Goal: Task Accomplishment & Management: Manage account settings

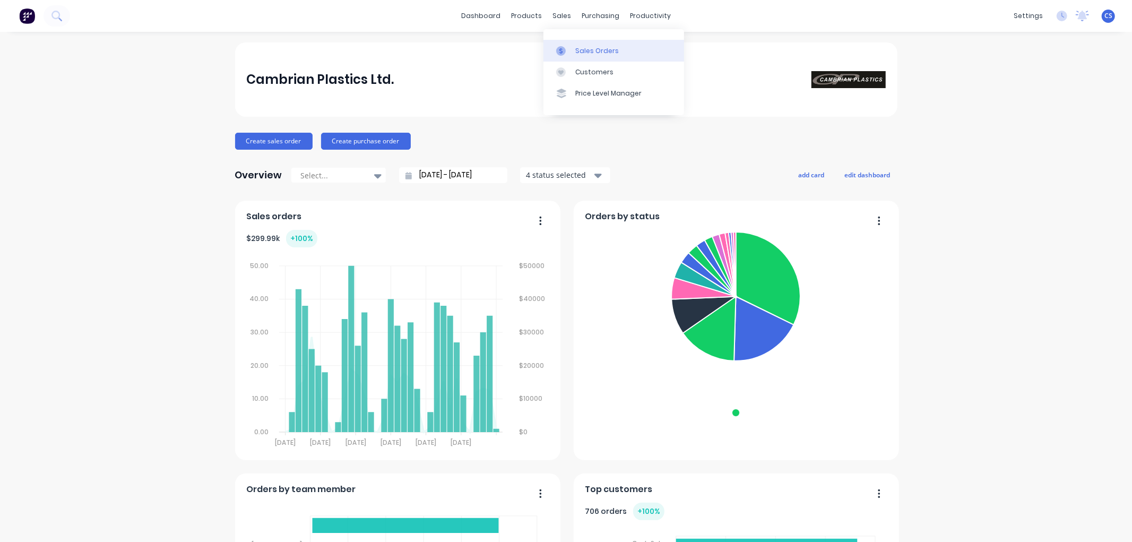
click at [576, 49] on div "Sales Orders" at bounding box center [597, 51] width 44 height 10
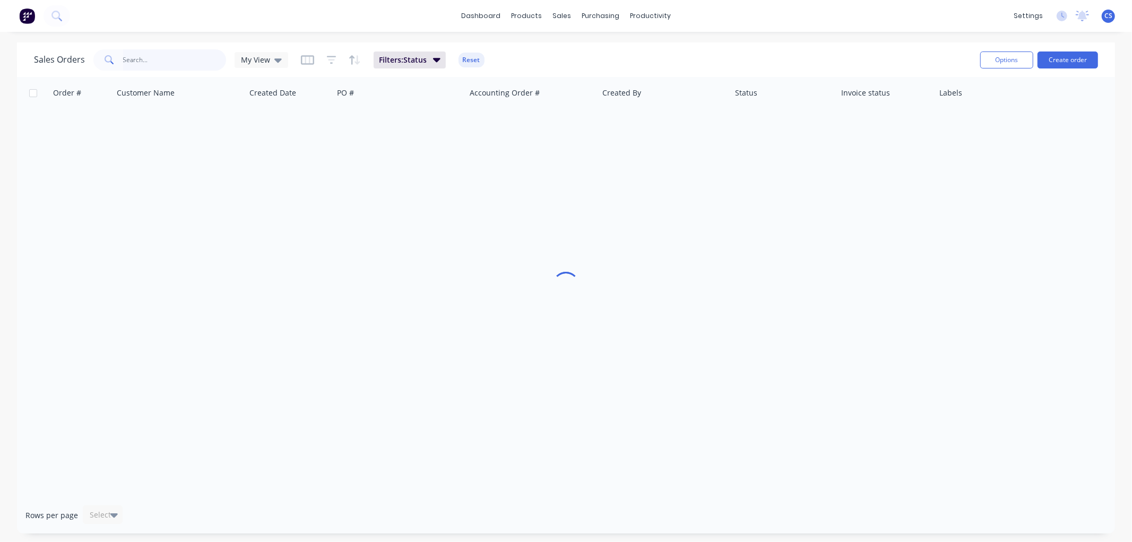
click at [167, 64] on input "text" at bounding box center [174, 59] width 103 height 21
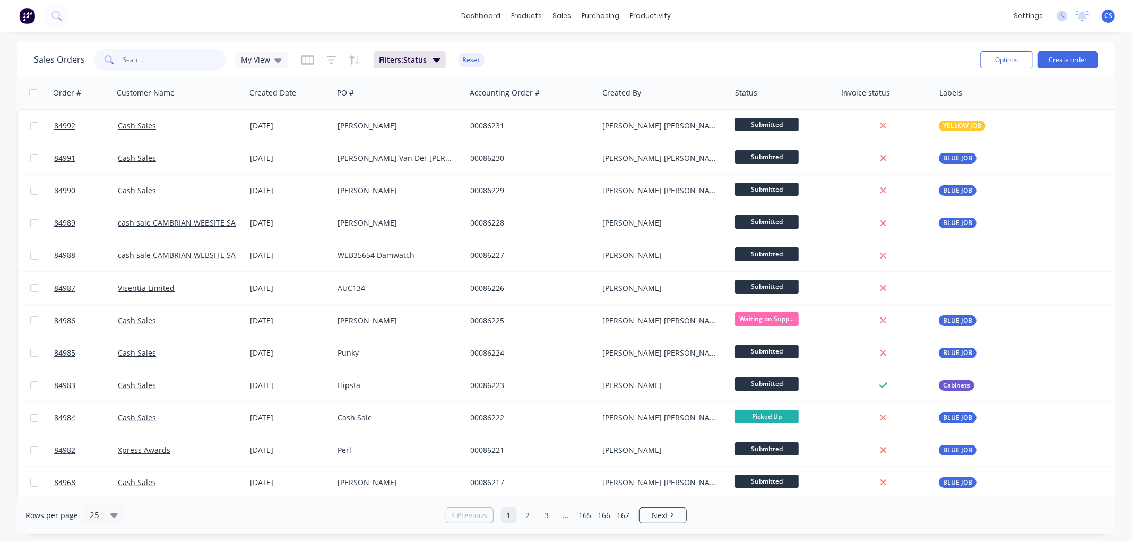
click at [155, 59] on input "text" at bounding box center [174, 59] width 103 height 21
type input "lab support"
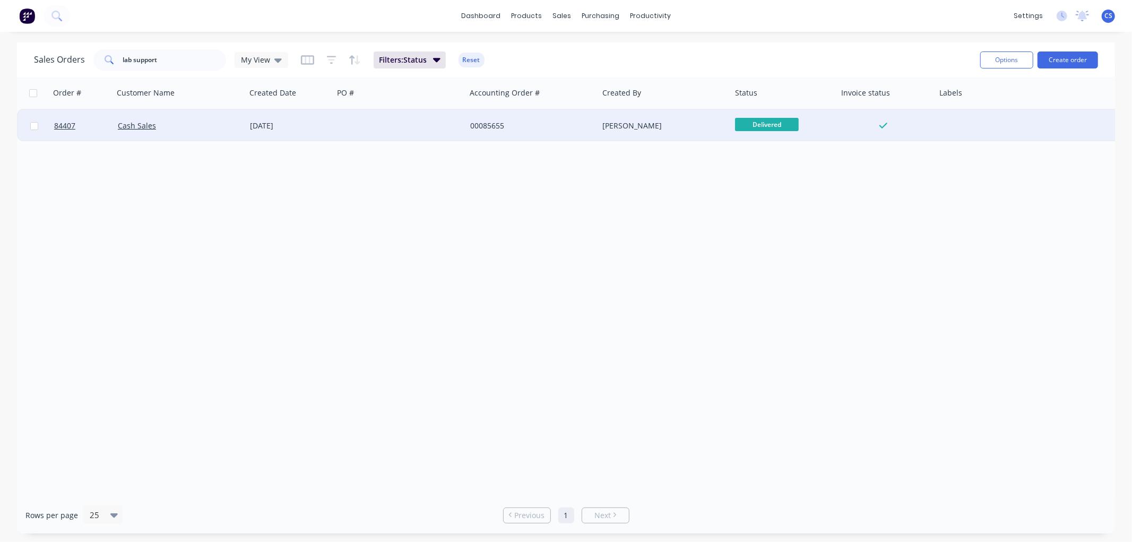
click at [299, 128] on div "[DATE]" at bounding box center [289, 125] width 79 height 11
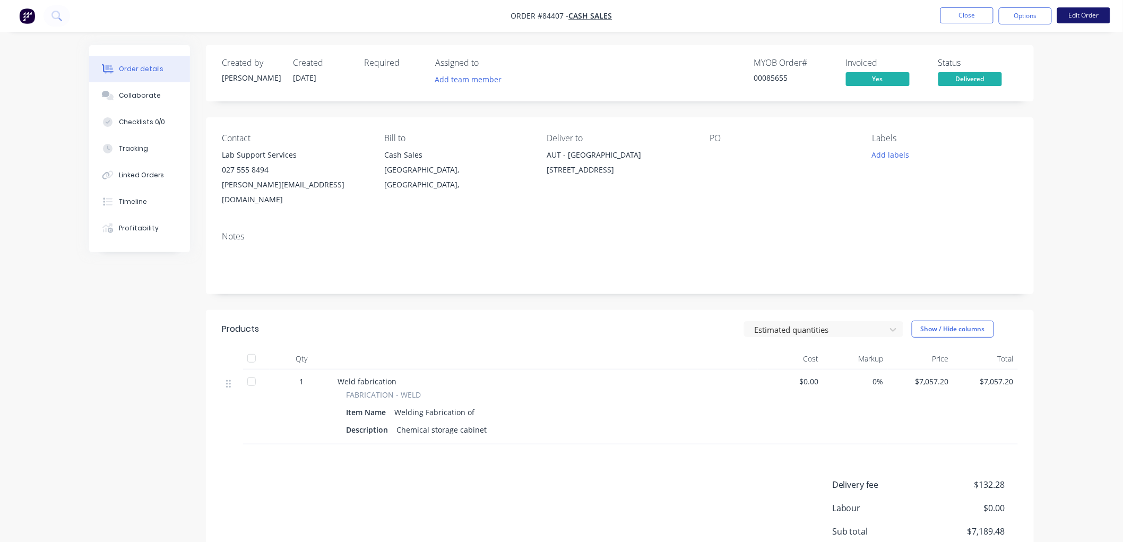
click at [1074, 20] on button "Edit Order" at bounding box center [1083, 15] width 53 height 16
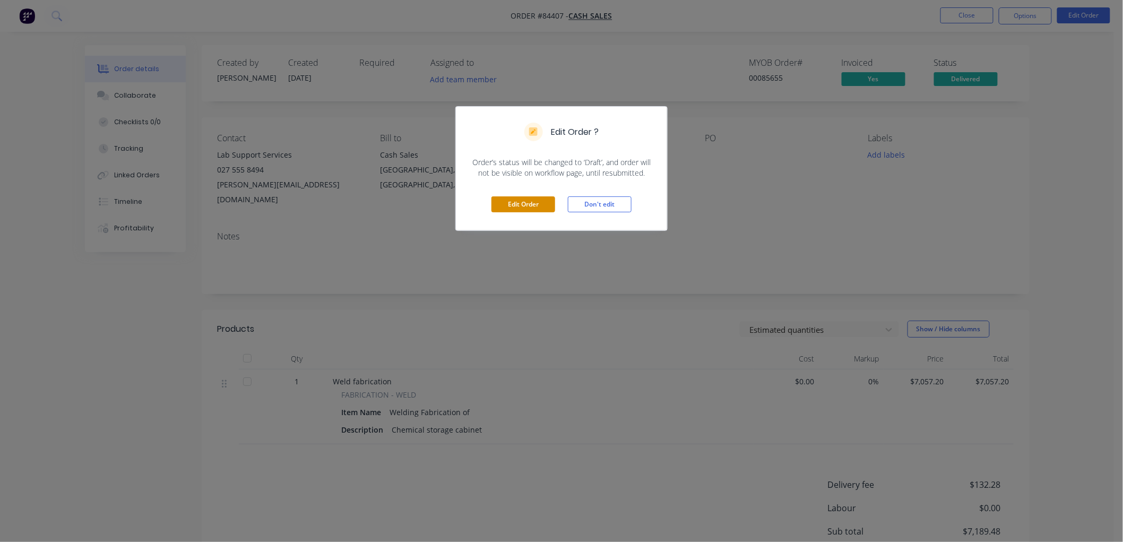
click at [532, 204] on button "Edit Order" at bounding box center [523, 204] width 64 height 16
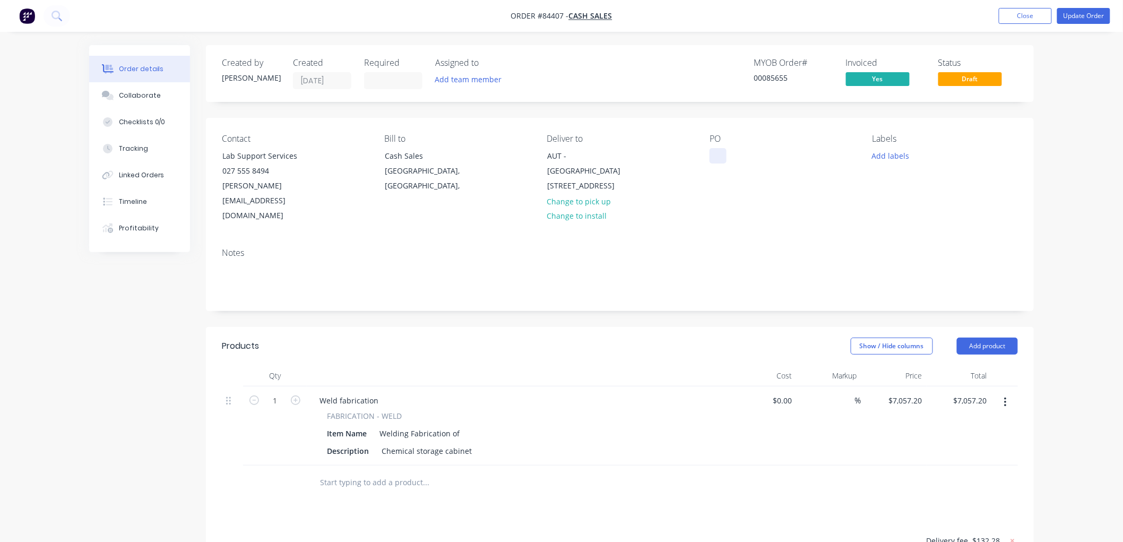
click at [722, 152] on div at bounding box center [717, 155] width 17 height 15
click at [1073, 18] on button "Update Order" at bounding box center [1083, 16] width 53 height 16
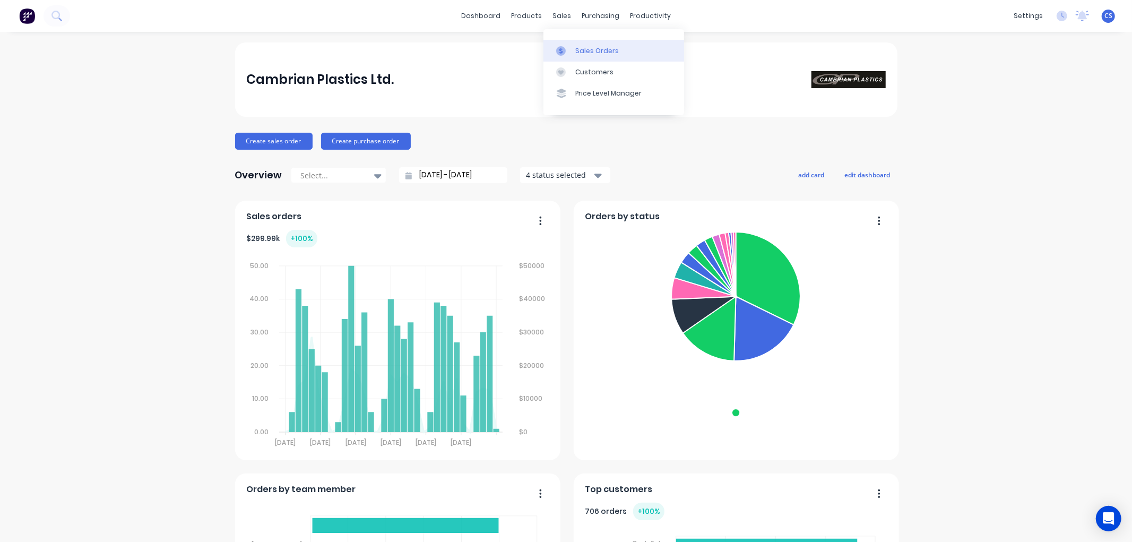
click at [562, 44] on link "Sales Orders" at bounding box center [613, 50] width 141 height 21
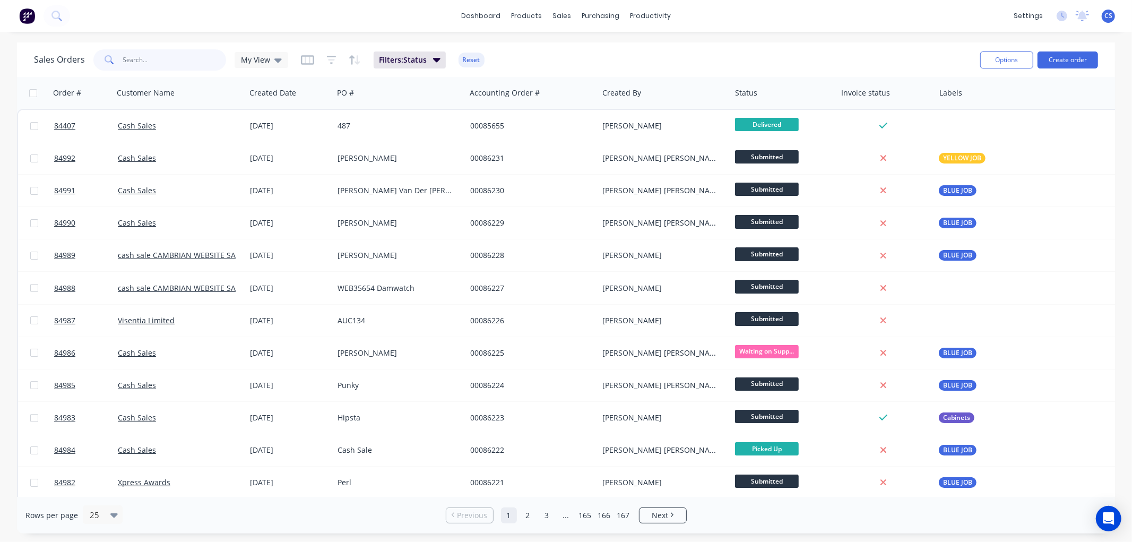
click at [155, 59] on input "text" at bounding box center [174, 59] width 103 height 21
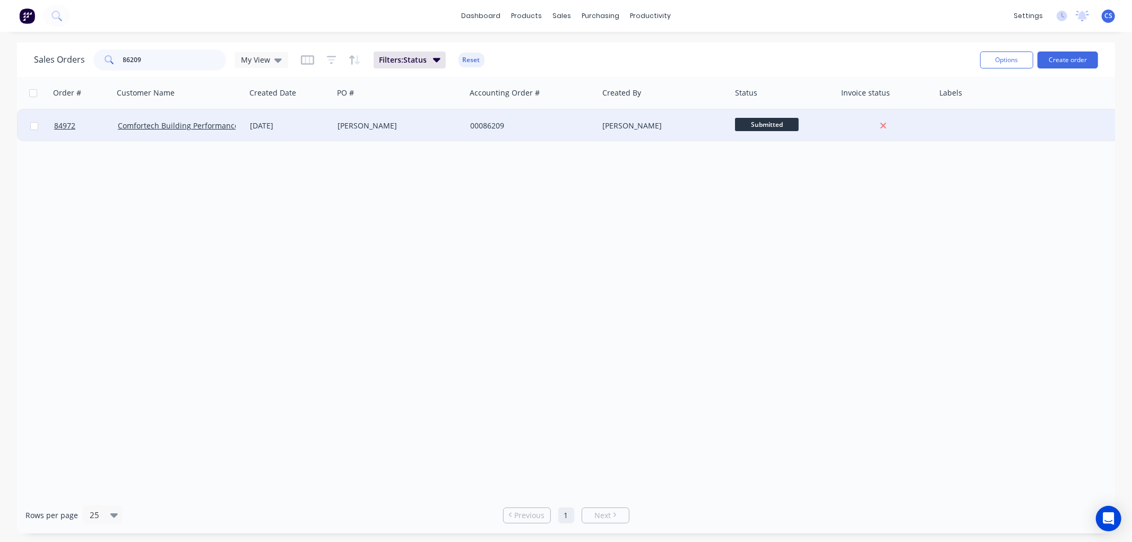
type input "86209"
click at [410, 128] on div "[PERSON_NAME]" at bounding box center [396, 125] width 118 height 11
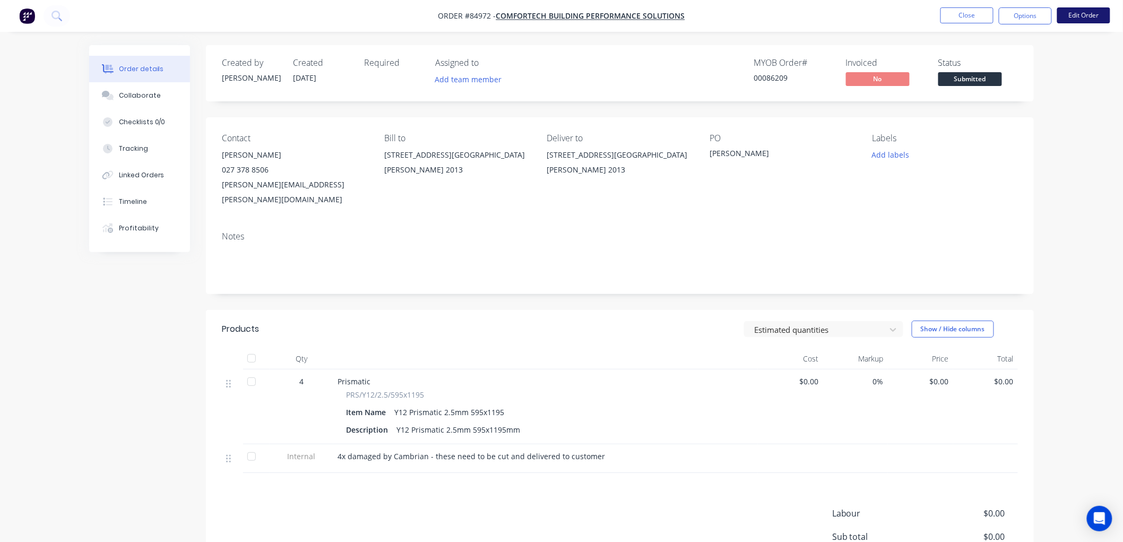
click at [1077, 15] on button "Edit Order" at bounding box center [1083, 15] width 53 height 16
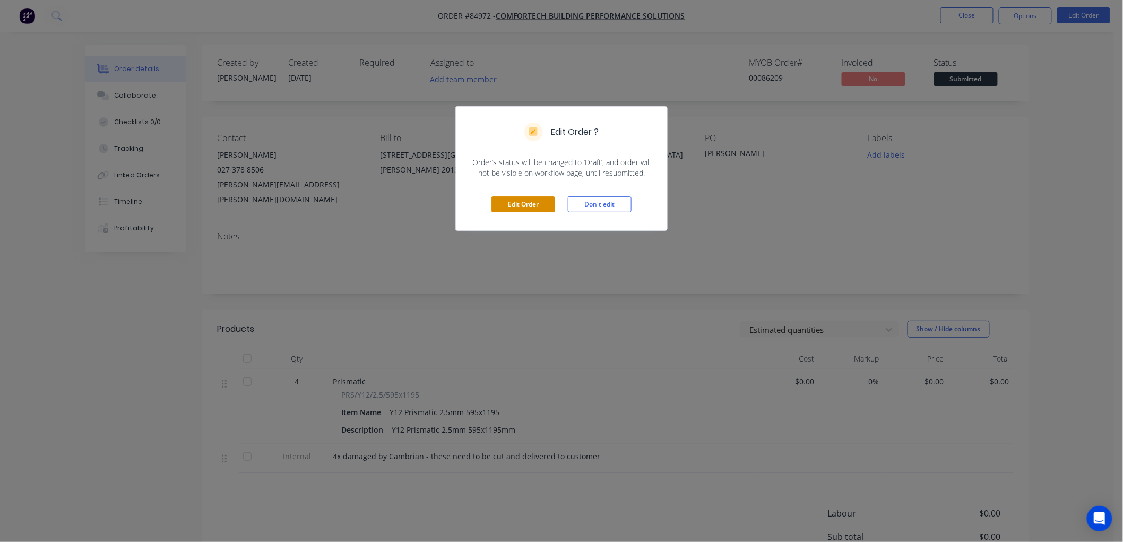
click at [532, 202] on button "Edit Order" at bounding box center [523, 204] width 64 height 16
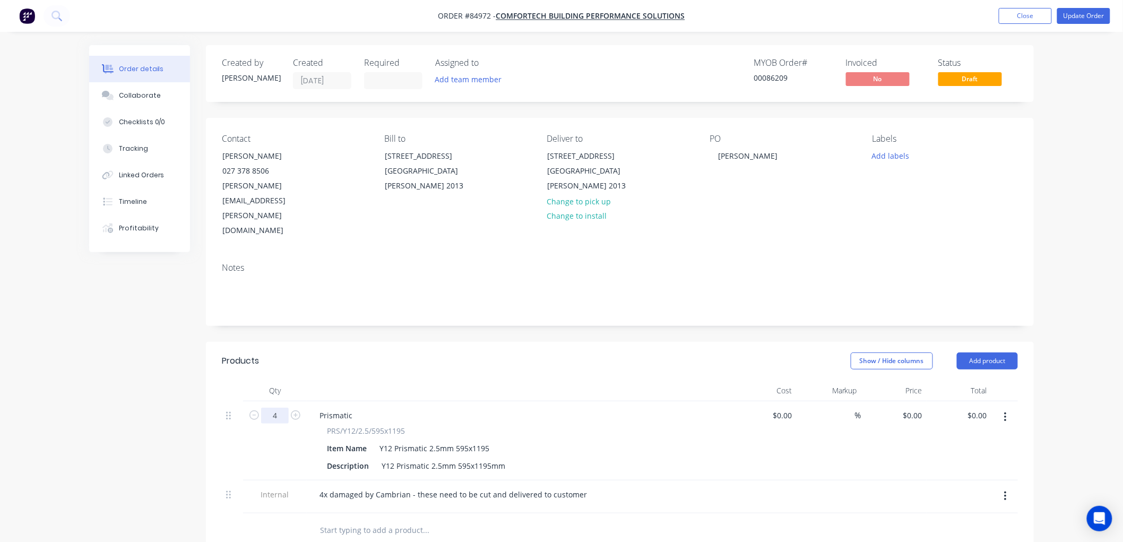
click at [276, 407] on input "4" at bounding box center [275, 415] width 28 height 16
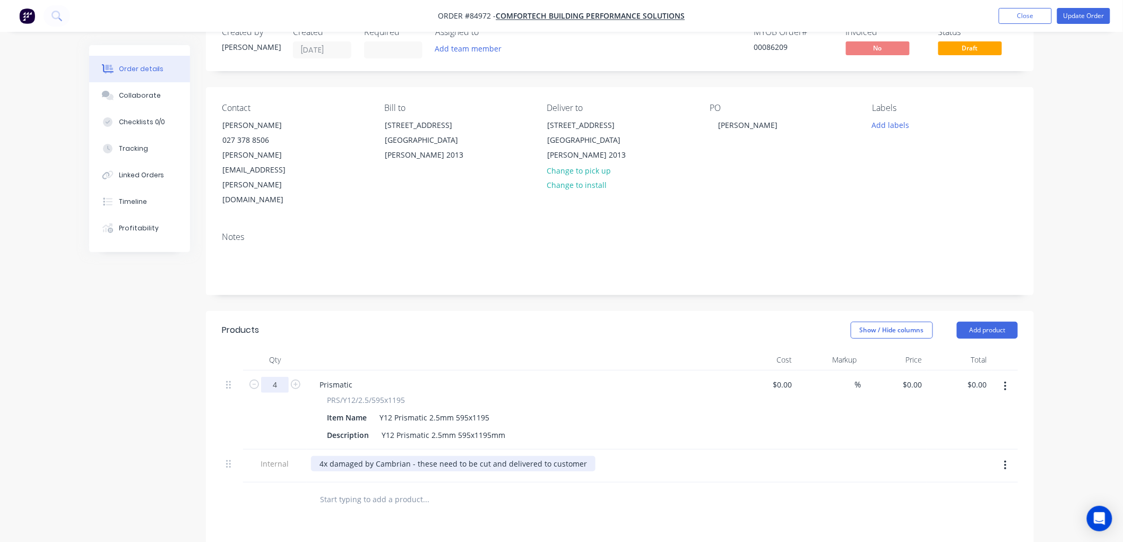
scroll to position [59, 0]
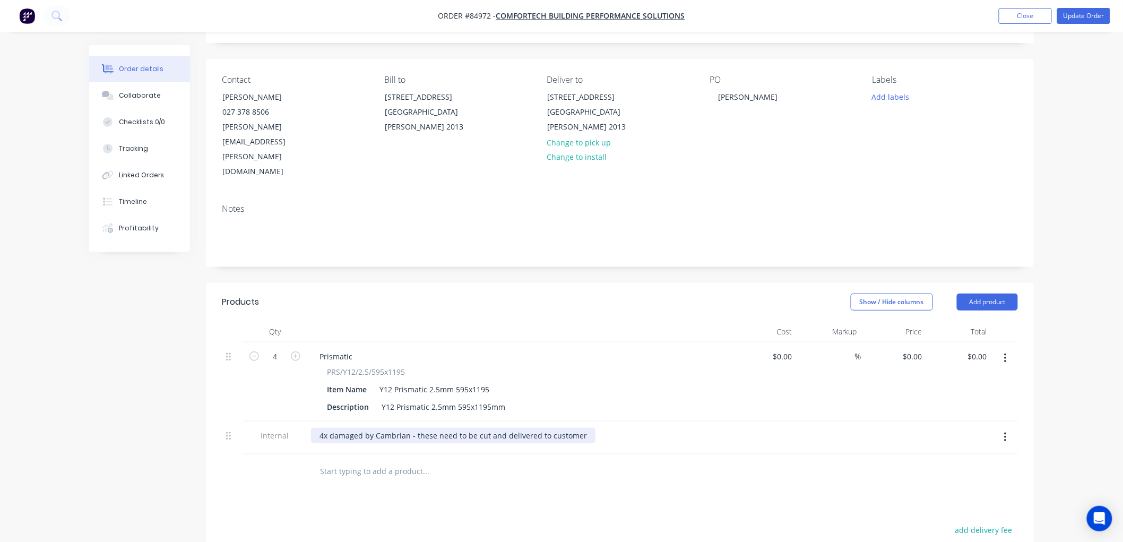
click at [330, 428] on div "4x damaged by Cambrian - these need to be cut and delivered to customer" at bounding box center [453, 435] width 284 height 15
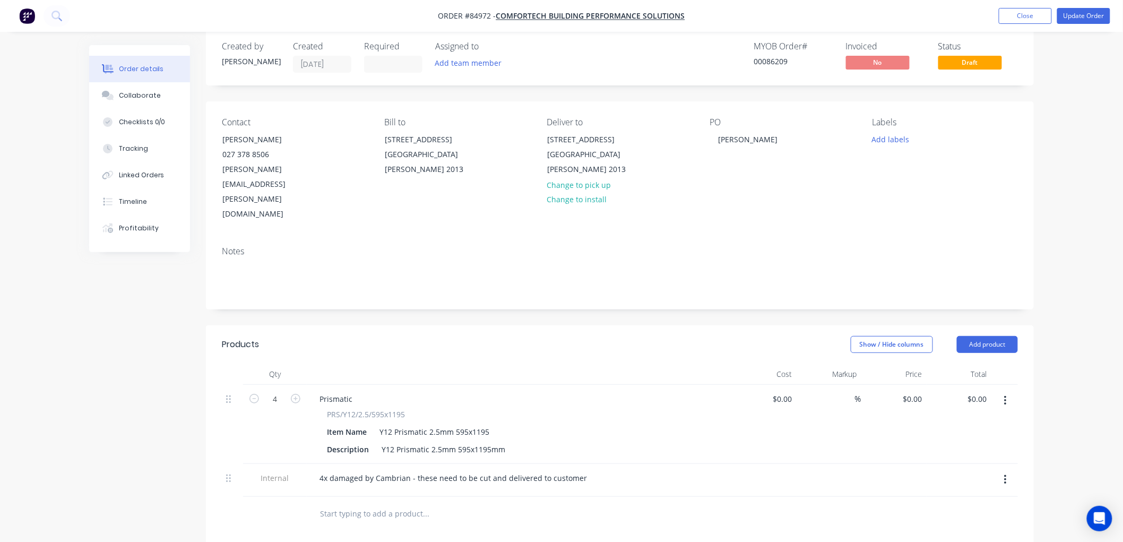
scroll to position [0, 0]
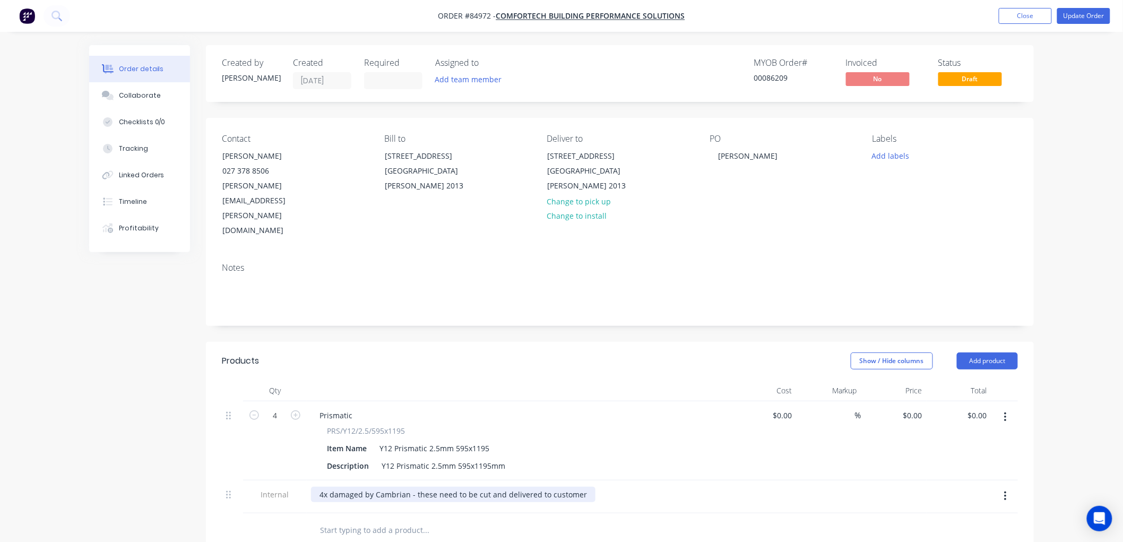
click at [332, 487] on div "4x damaged by Cambrian - these need to be cut and delivered to customer" at bounding box center [453, 494] width 284 height 15
drag, startPoint x: 429, startPoint y: 449, endPoint x: 600, endPoint y: 447, distance: 170.9
click at [600, 487] on div "4x items damaged by Cambrian - these need to be cut and delivered to customer" at bounding box center [464, 494] width 306 height 15
click at [1086, 18] on button "Update Order" at bounding box center [1083, 16] width 53 height 16
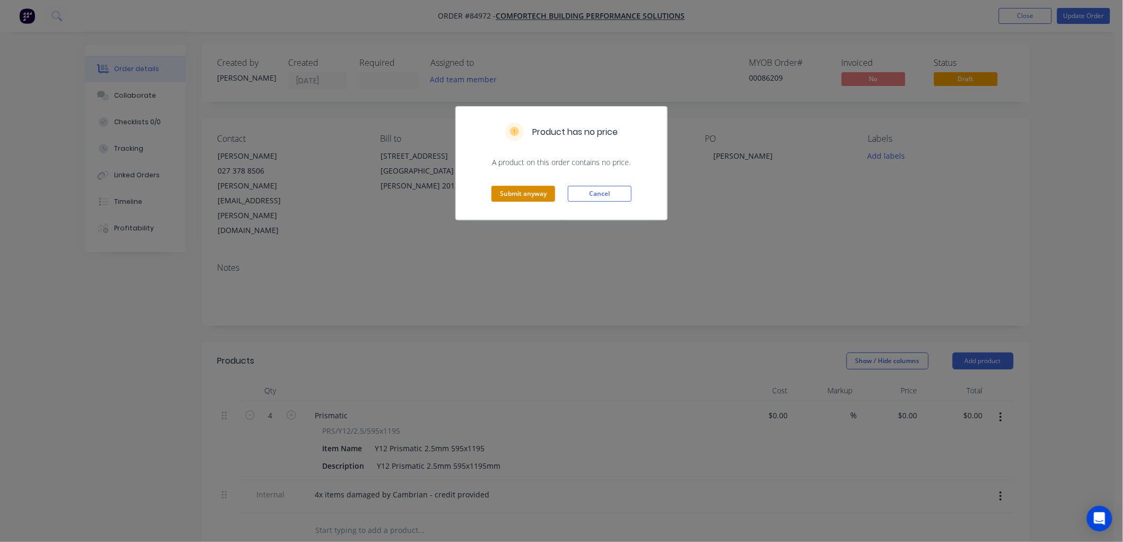
click at [535, 192] on button "Submit anyway" at bounding box center [523, 194] width 64 height 16
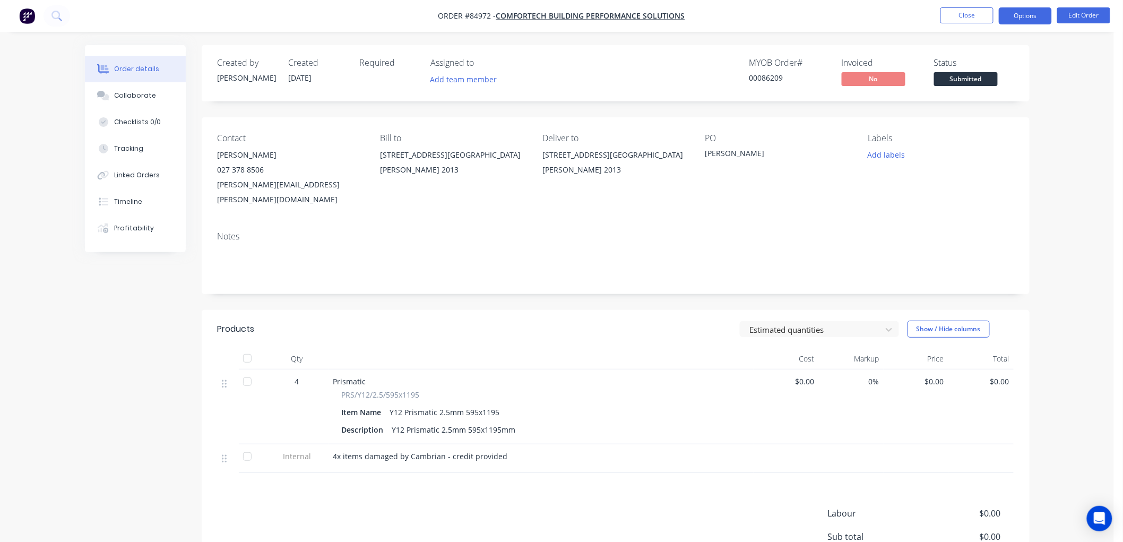
click at [1032, 16] on button "Options" at bounding box center [1025, 15] width 53 height 17
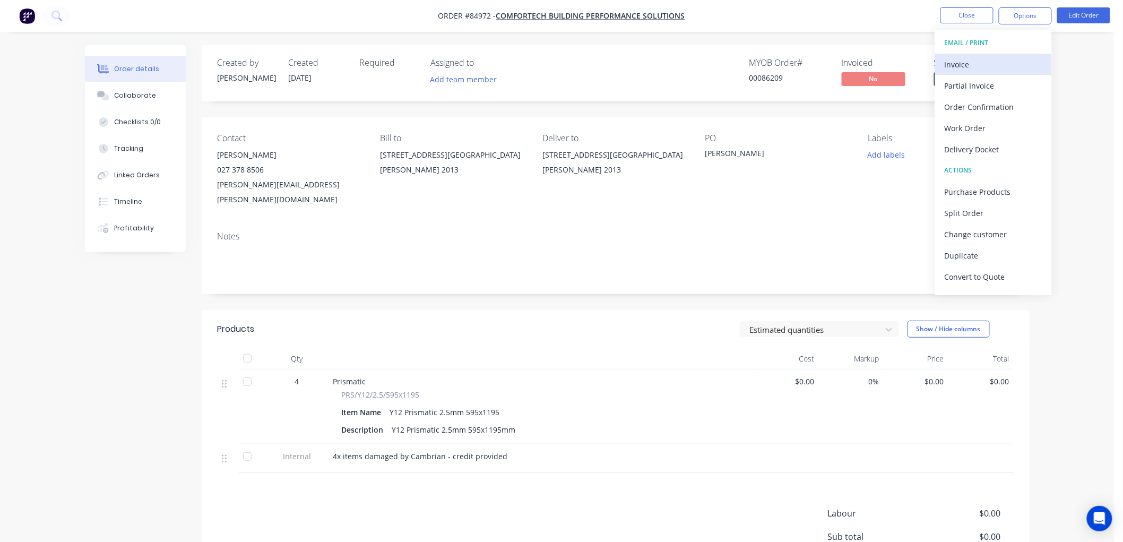
click at [989, 57] on div "Invoice" at bounding box center [993, 64] width 98 height 15
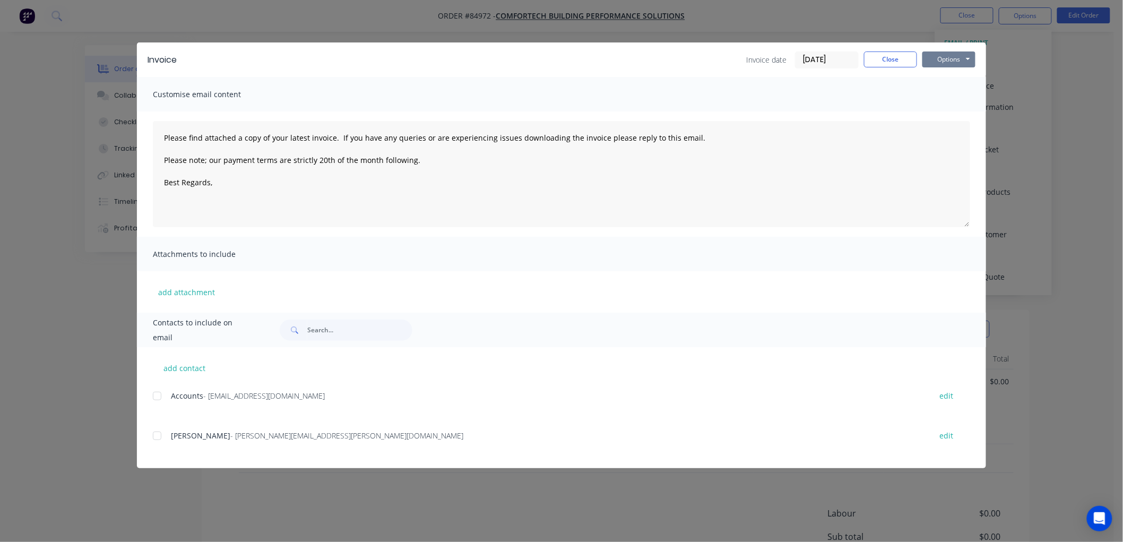
click at [960, 56] on button "Options" at bounding box center [948, 59] width 53 height 16
click at [953, 90] on button "Print" at bounding box center [956, 96] width 68 height 18
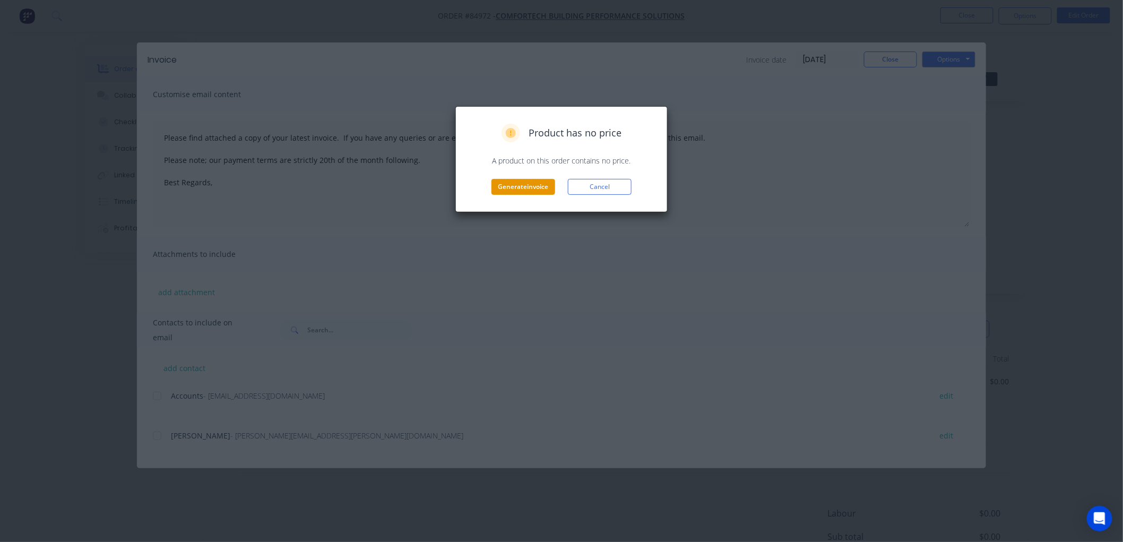
click at [497, 188] on button "Generate invoice" at bounding box center [523, 187] width 64 height 16
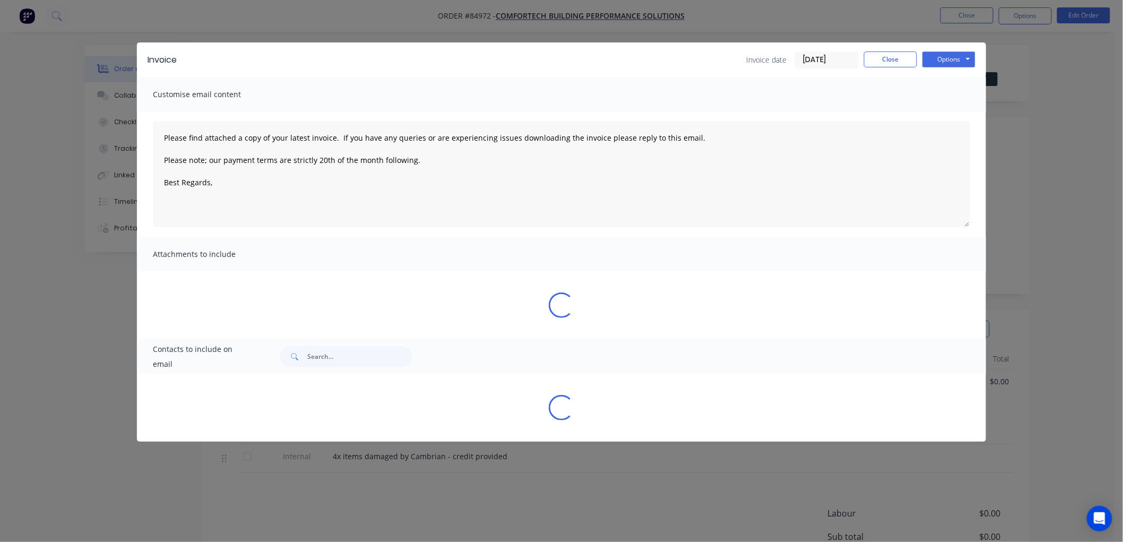
type textarea "Please find attached a copy of your latest invoice. If you have any queries or …"
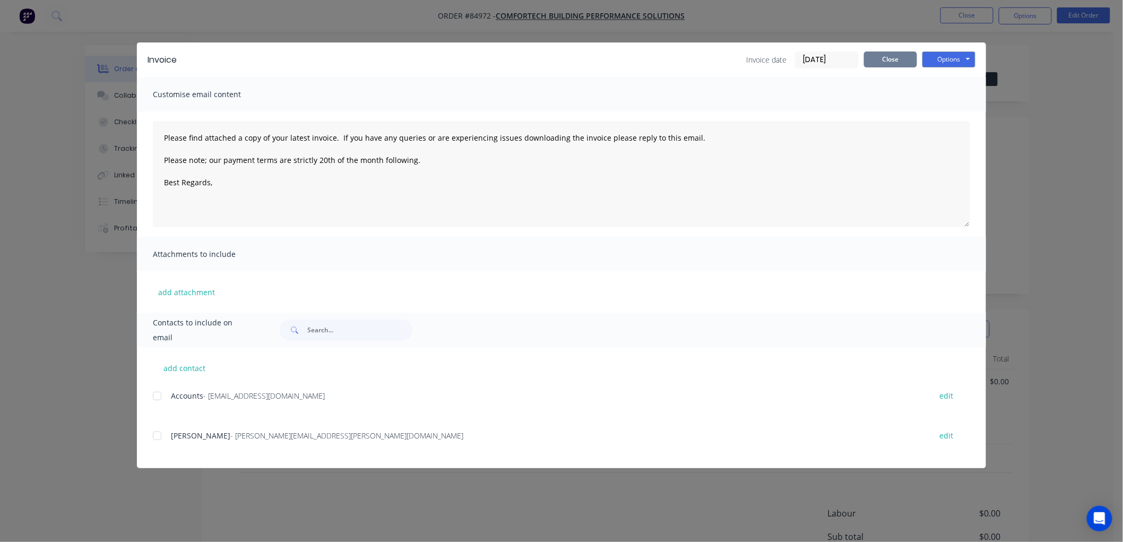
click at [878, 60] on button "Close" at bounding box center [890, 59] width 53 height 16
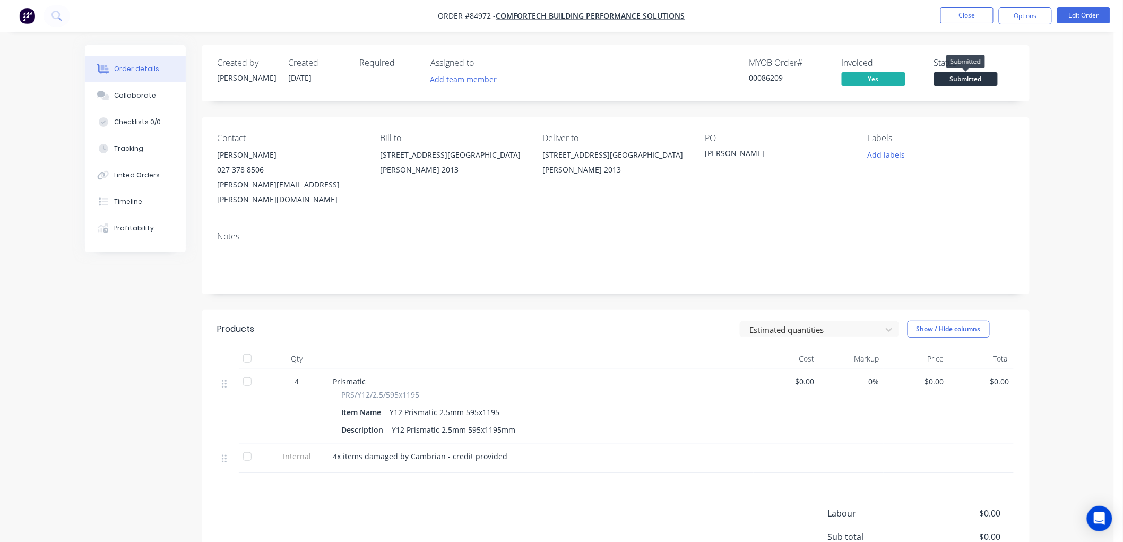
click at [973, 77] on span "Submitted" at bounding box center [966, 78] width 64 height 13
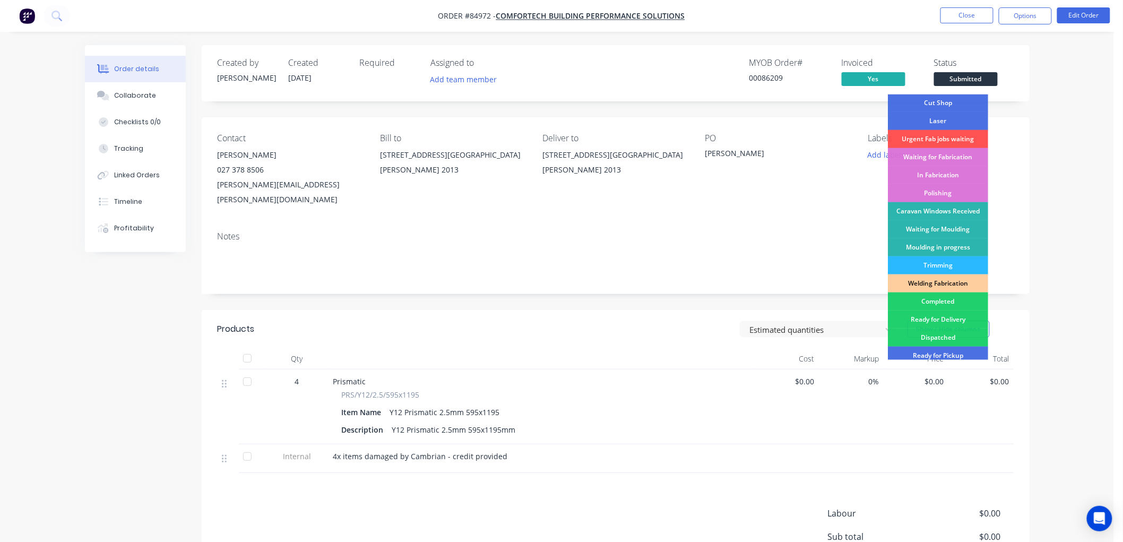
scroll to position [186, 0]
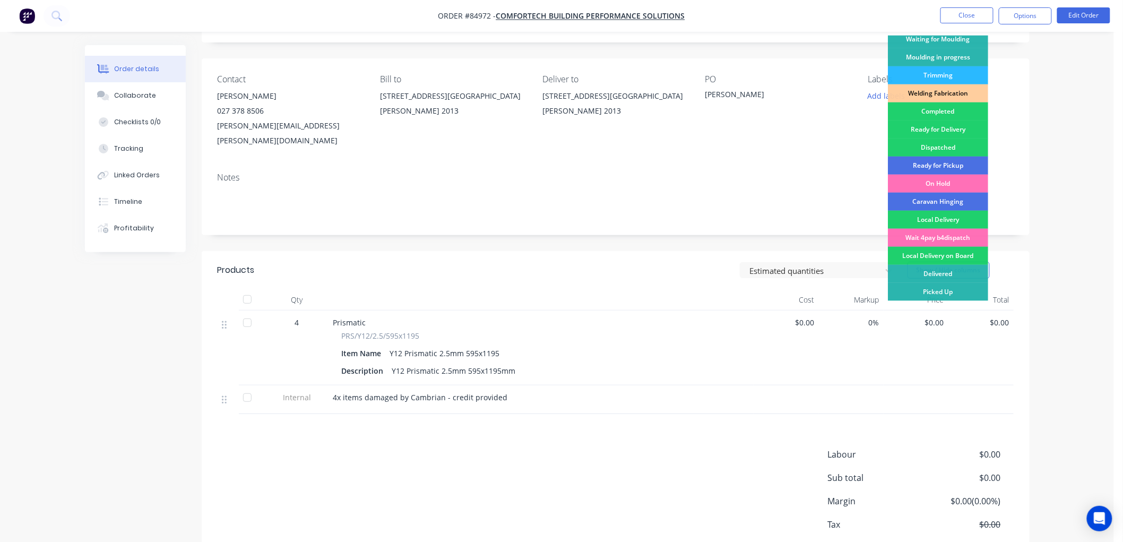
click at [1029, 120] on div "Order details Collaborate Checklists 0/0 Tracking Linked Orders Timeline Profit…" at bounding box center [557, 294] width 966 height 617
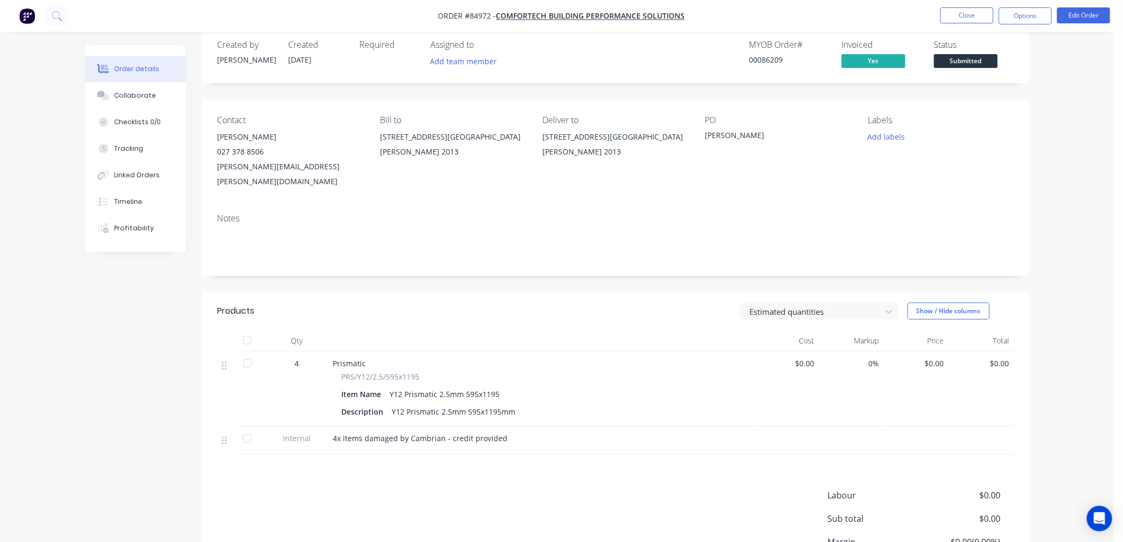
scroll to position [0, 0]
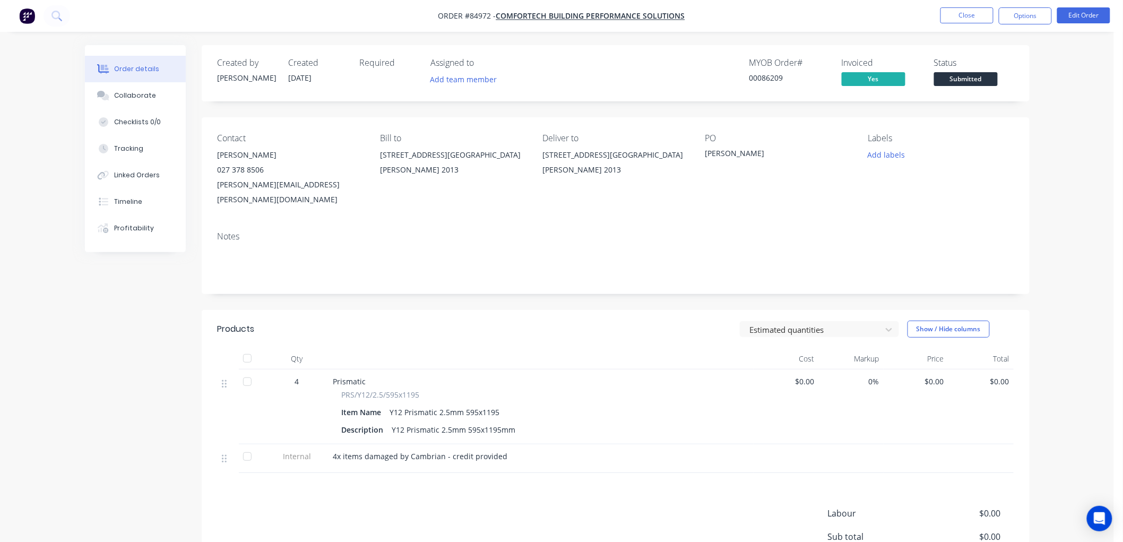
click at [975, 75] on span "Submitted" at bounding box center [966, 78] width 64 height 13
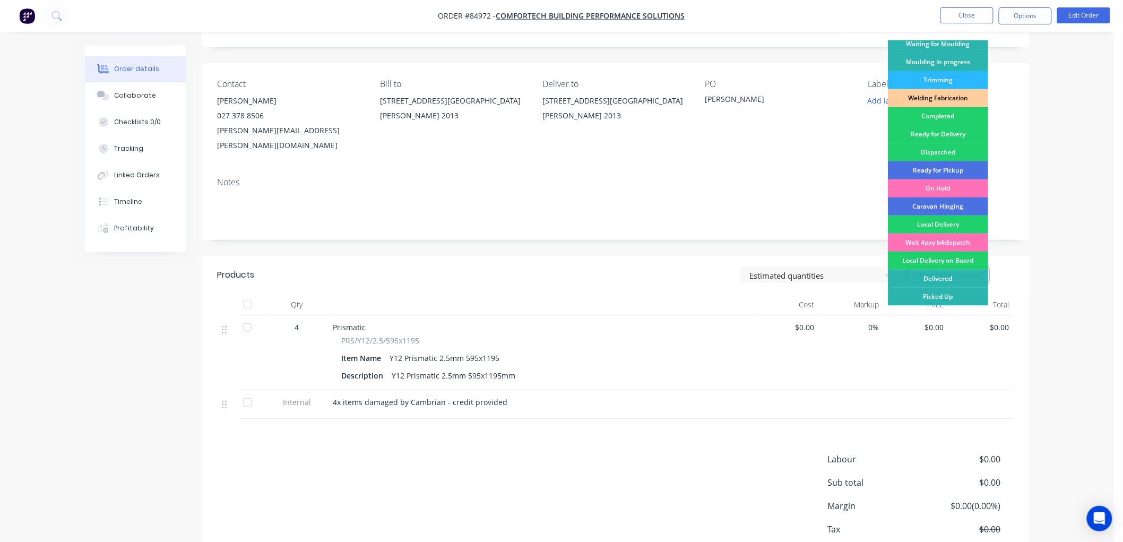
scroll to position [105, 0]
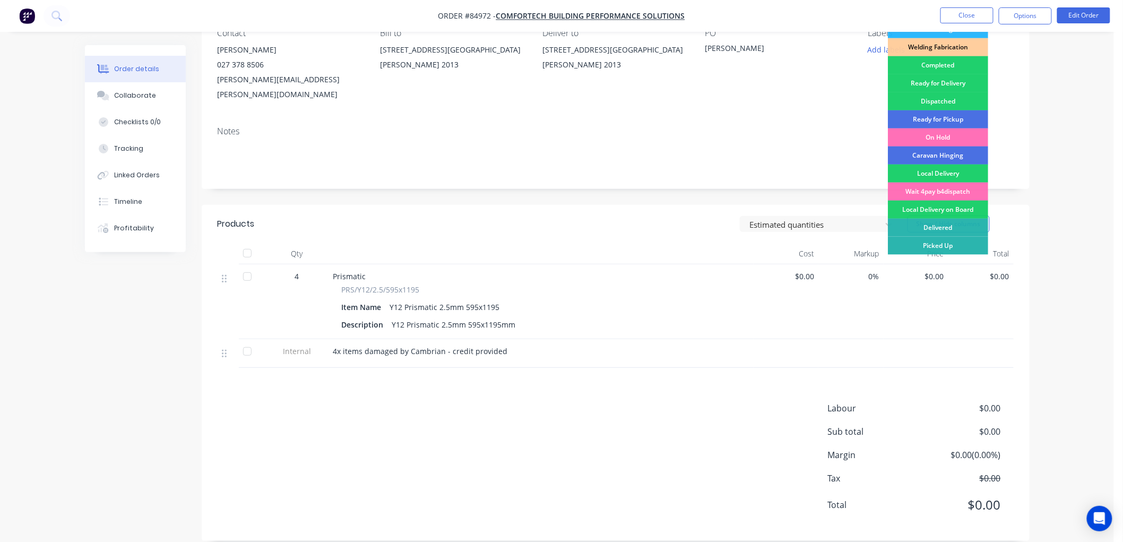
click at [935, 227] on div "Delivered" at bounding box center [938, 228] width 100 height 18
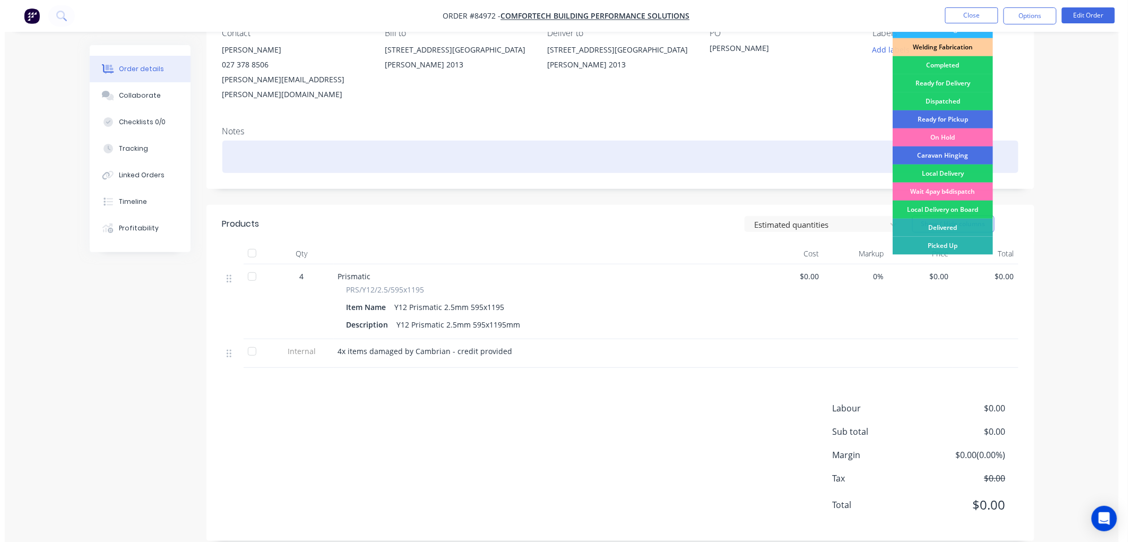
scroll to position [0, 0]
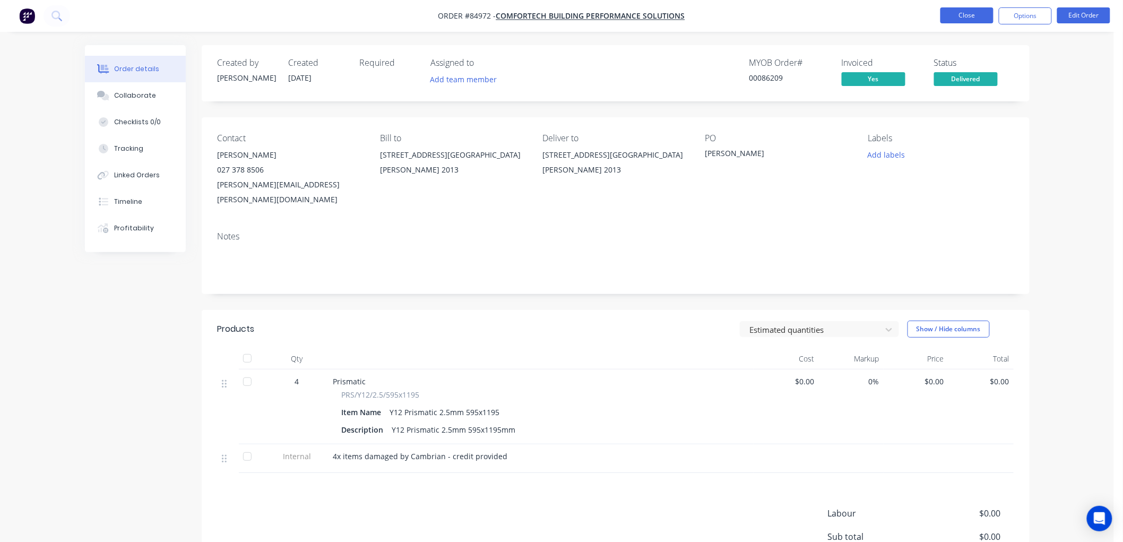
click at [967, 17] on button "Close" at bounding box center [966, 15] width 53 height 16
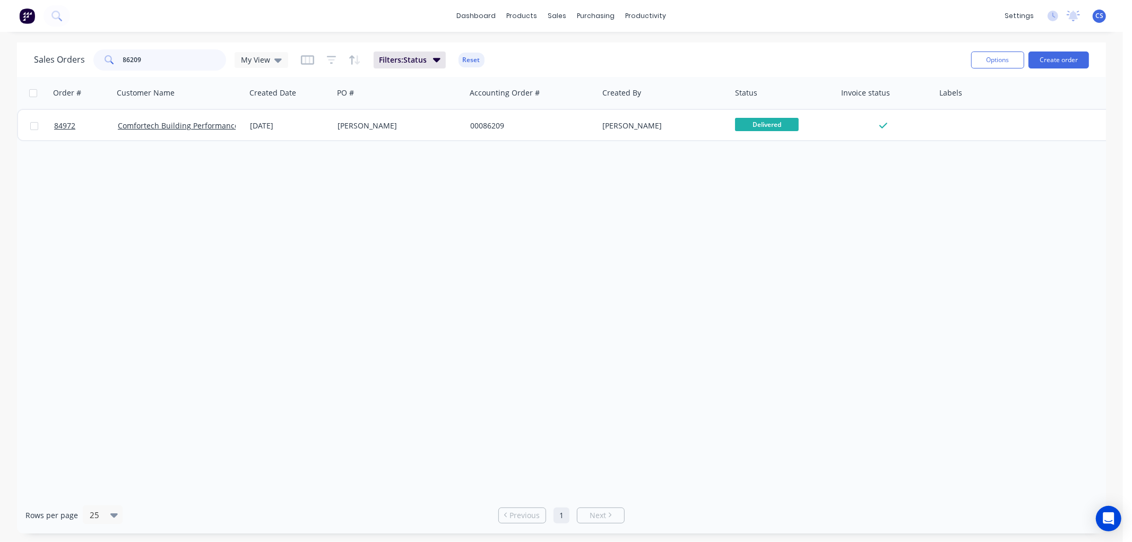
click at [151, 55] on input "86209" at bounding box center [174, 59] width 103 height 21
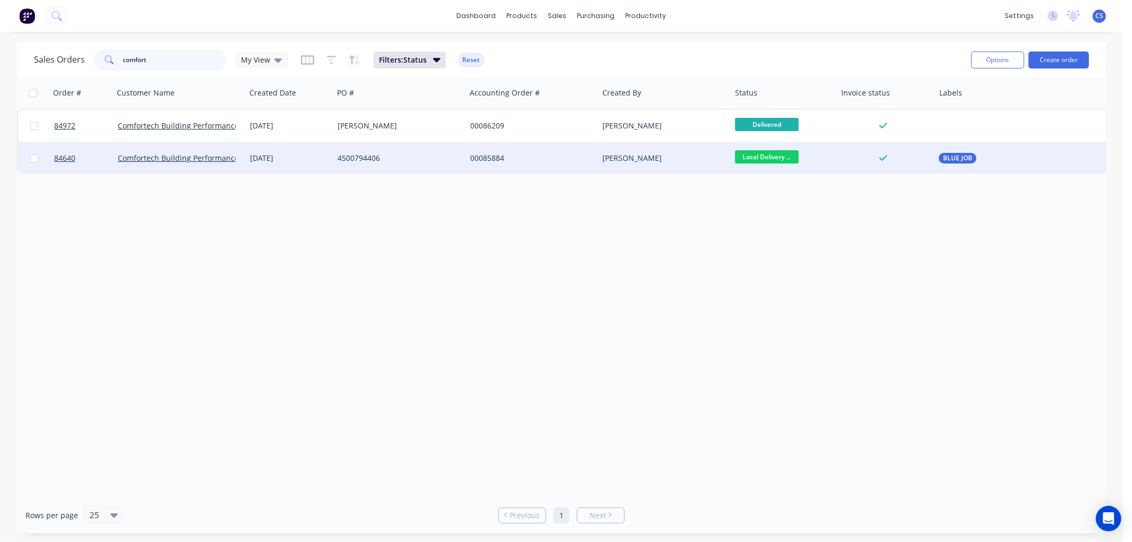
type input "comfort"
click at [387, 156] on div "4500794406" at bounding box center [396, 158] width 118 height 11
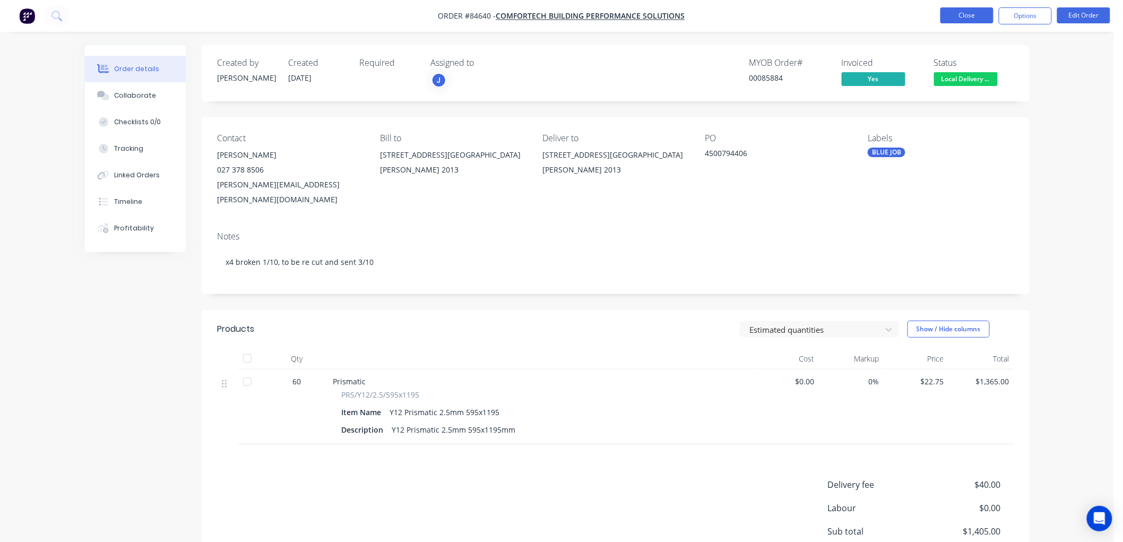
click at [957, 14] on button "Close" at bounding box center [966, 15] width 53 height 16
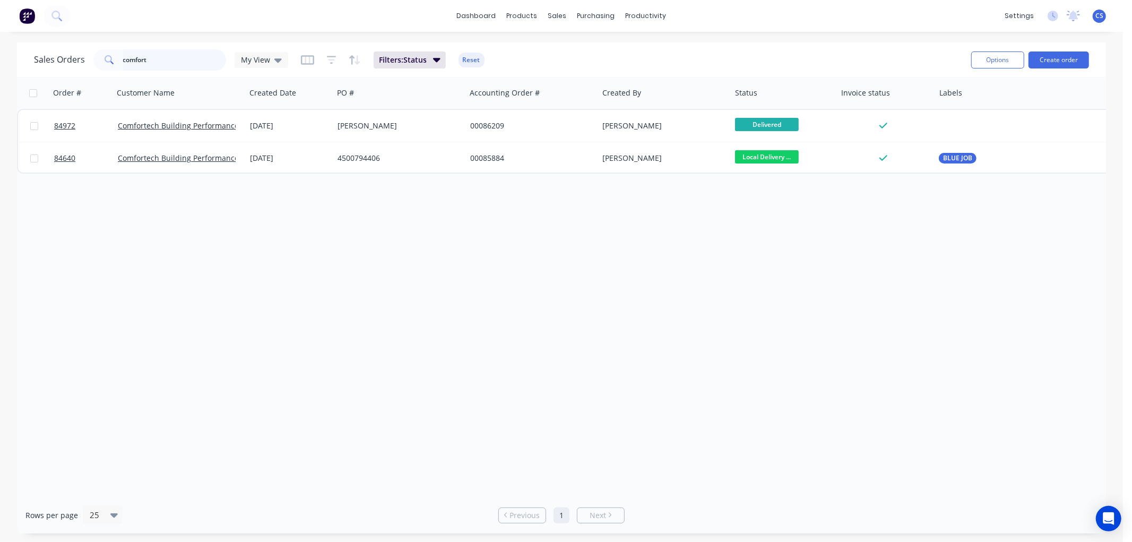
click at [159, 60] on input "comfort" at bounding box center [174, 59] width 103 height 21
click at [165, 59] on input "comfort" at bounding box center [174, 59] width 103 height 21
type input "lab support"
